Goal: Use online tool/utility: Use online tool/utility

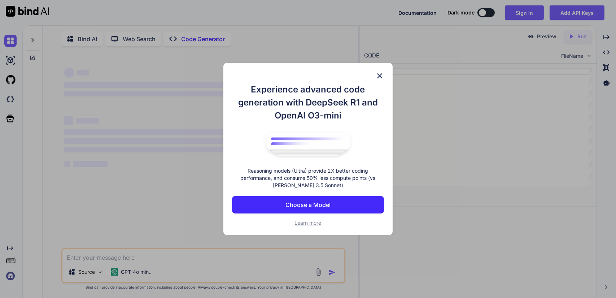
click at [379, 78] on img at bounding box center [380, 76] width 9 height 9
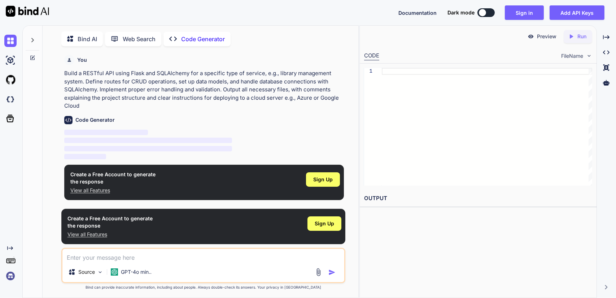
scroll to position [3, 0]
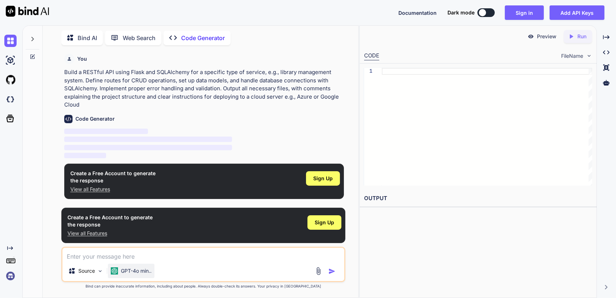
click at [142, 270] on p "GPT-4o min.." at bounding box center [136, 270] width 31 height 7
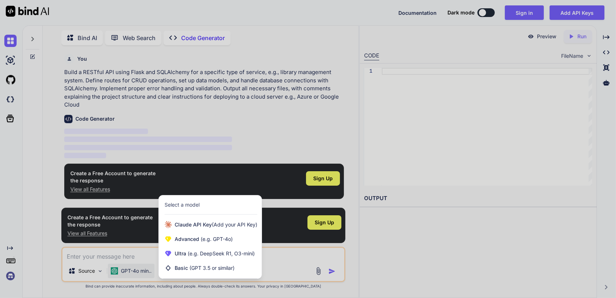
click at [114, 257] on div at bounding box center [308, 149] width 616 height 298
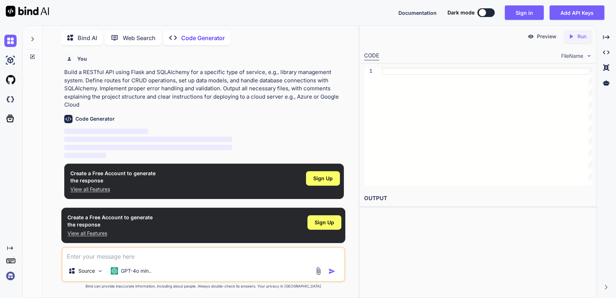
click at [114, 257] on textarea at bounding box center [203, 254] width 282 height 13
click at [87, 272] on p "Source" at bounding box center [86, 270] width 17 height 7
type textarea "x"
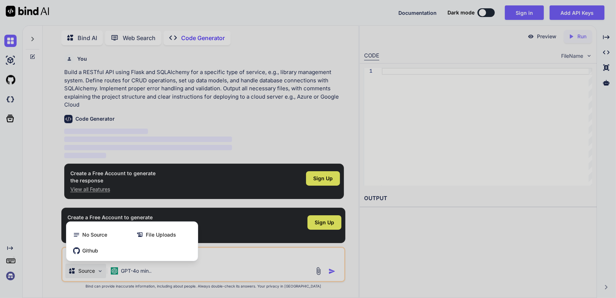
click at [238, 130] on div at bounding box center [308, 149] width 616 height 298
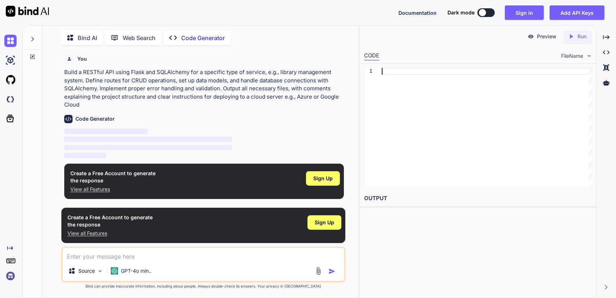
click at [456, 103] on div at bounding box center [487, 127] width 211 height 118
